Goal: Navigation & Orientation: Go to known website

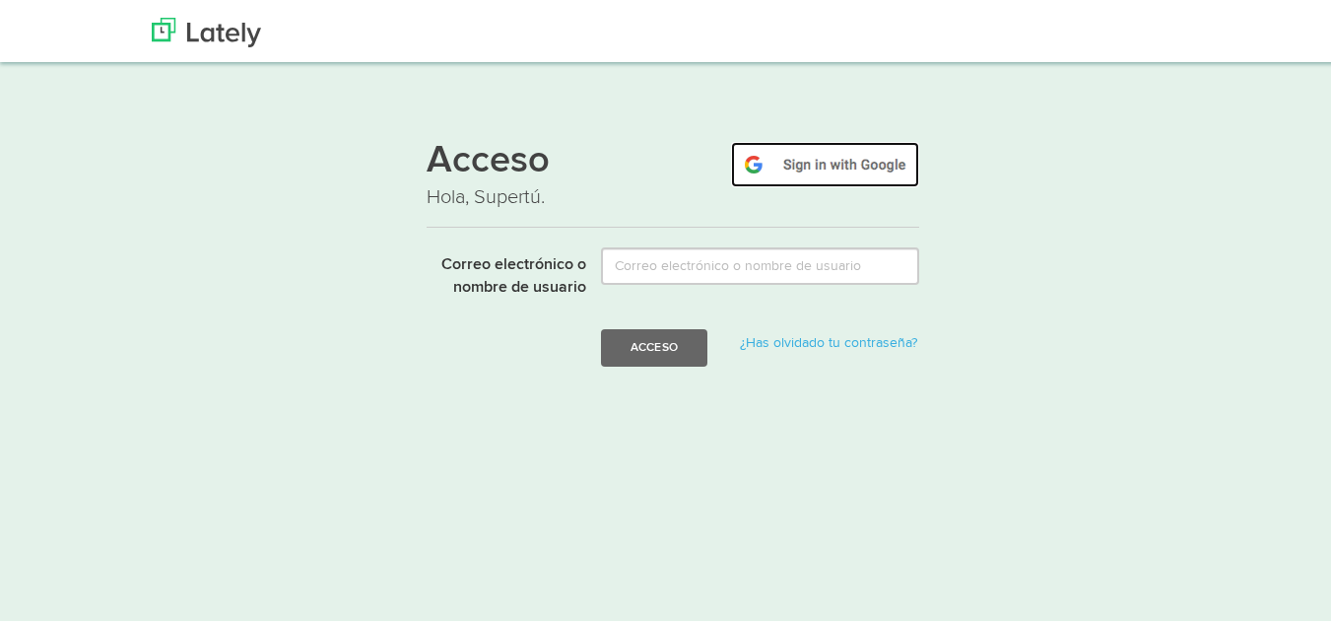
click at [802, 147] on img at bounding box center [825, 161] width 188 height 45
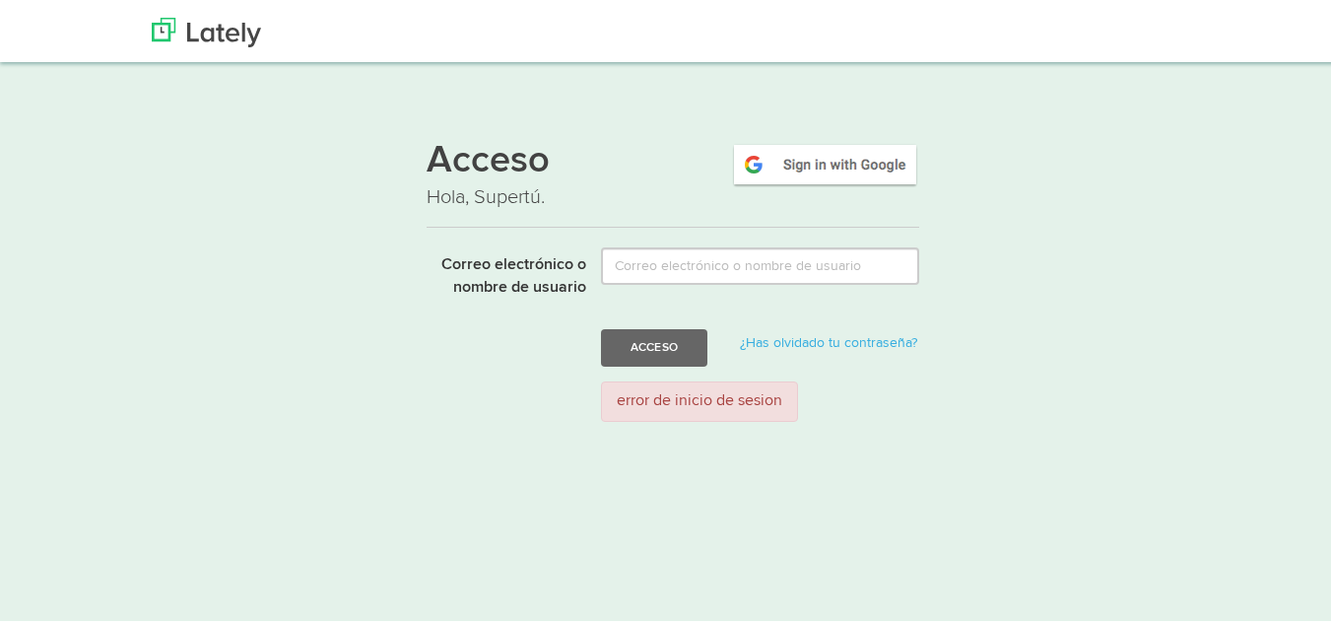
click at [1061, 312] on div "Acceso Hola, Supertú. Correo electrónico o nombre de usuario Acceso ¿Has olvida…" at bounding box center [673, 276] width 1192 height 314
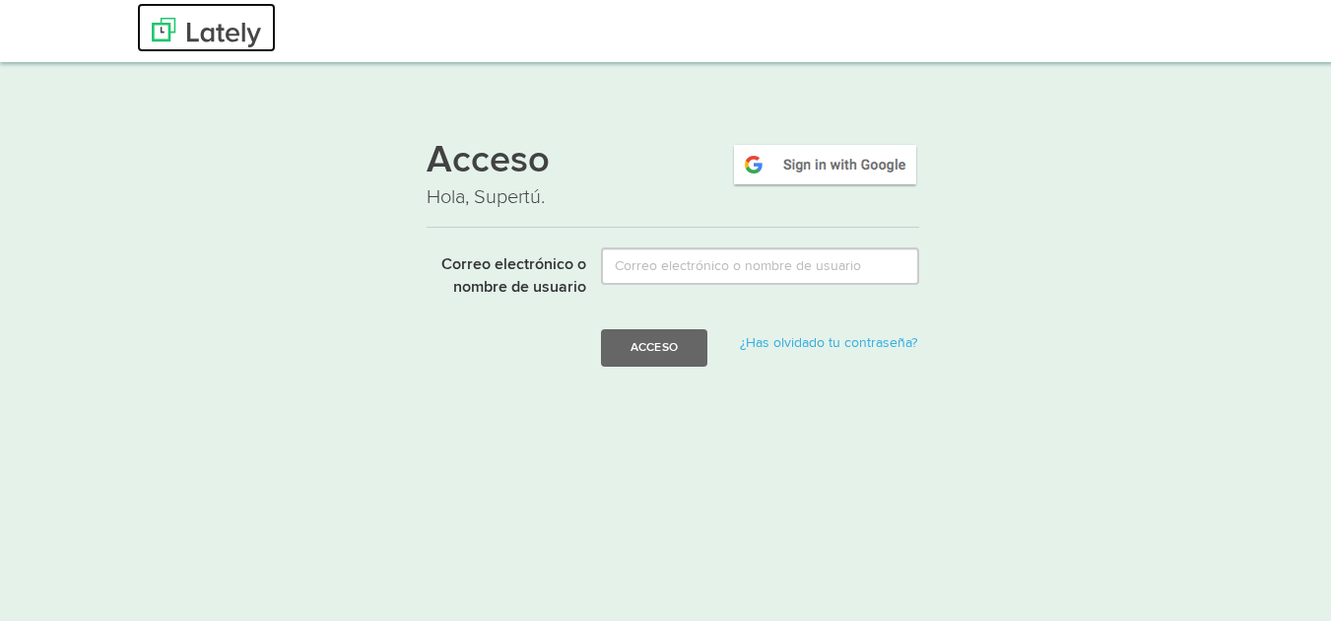
click at [217, 34] on img at bounding box center [206, 30] width 109 height 30
